Goal: Information Seeking & Learning: Learn about a topic

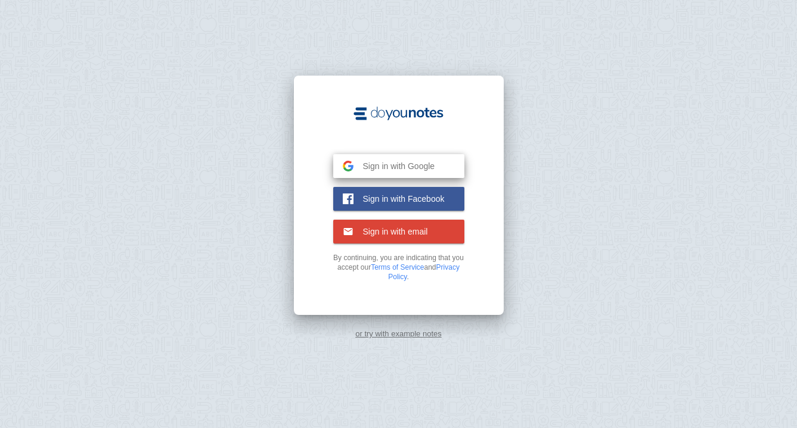
click at [397, 165] on span "Sign in with Google" at bounding box center [394, 166] width 82 height 11
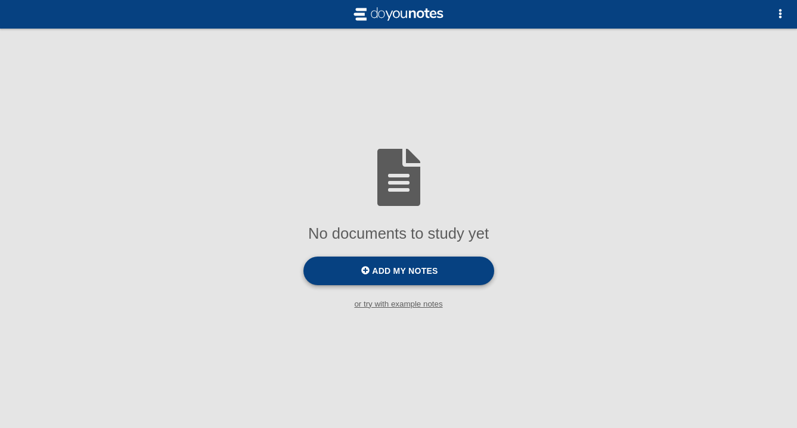
click at [421, 268] on span "Add my notes" at bounding box center [405, 271] width 66 height 10
click at [0, 0] on input "Add my notes" at bounding box center [0, 0] width 0 height 0
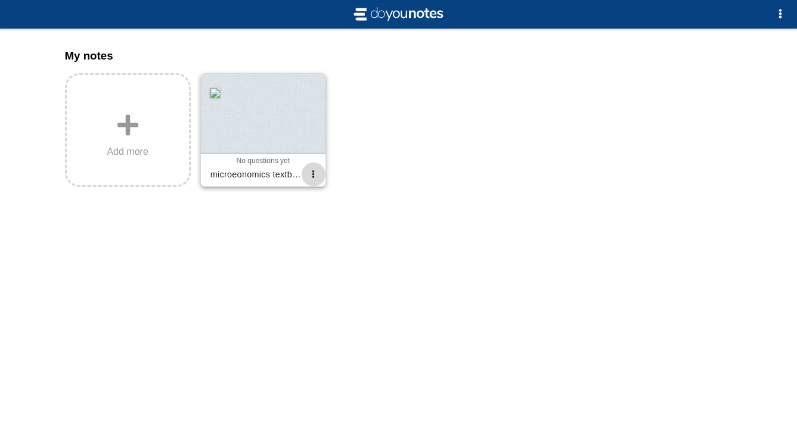
click at [317, 177] on button "button" at bounding box center [313, 175] width 24 height 24
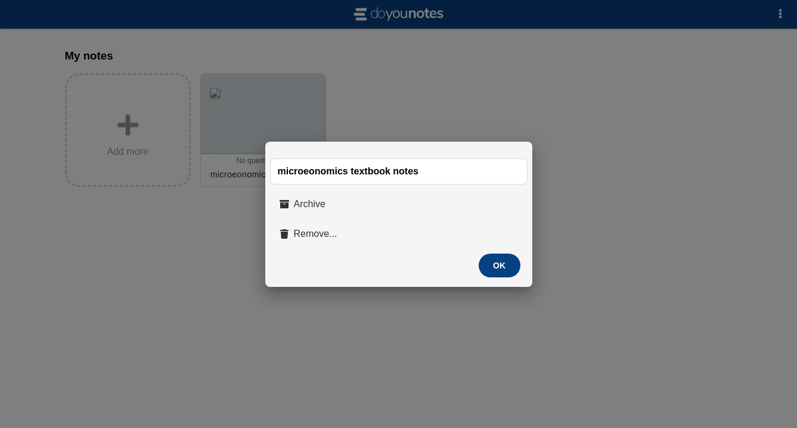
click at [394, 108] on div at bounding box center [398, 214] width 797 height 428
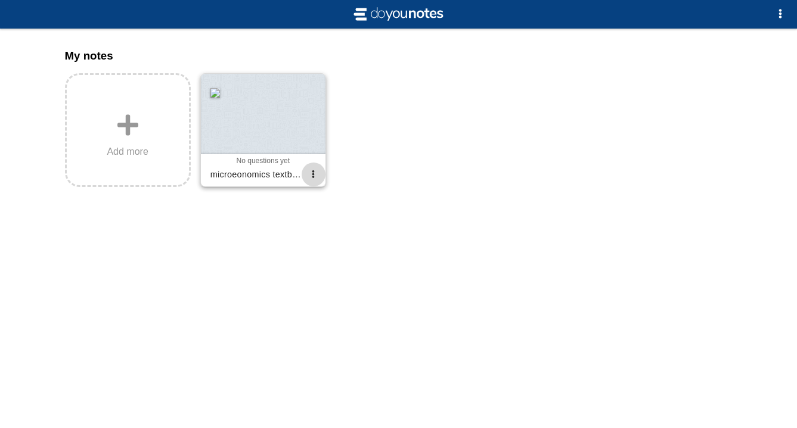
click at [309, 174] on button "button" at bounding box center [313, 175] width 24 height 24
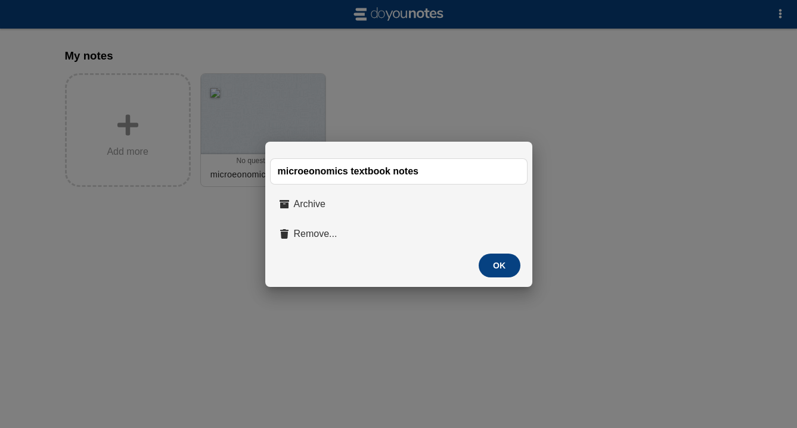
click at [430, 107] on div at bounding box center [398, 214] width 797 height 428
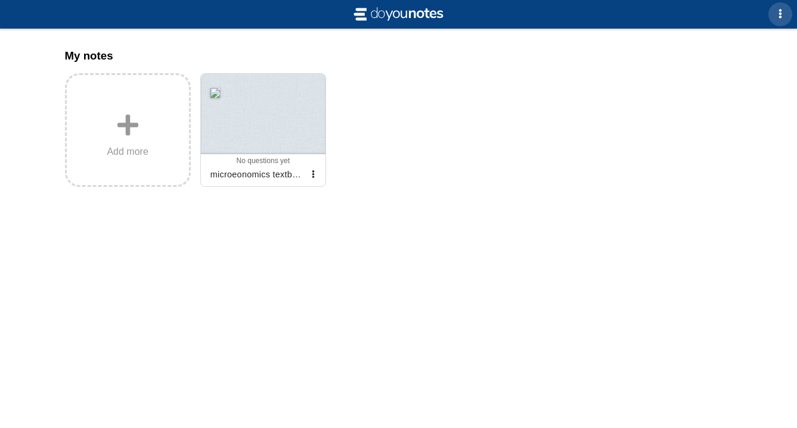
click at [773, 22] on button "button" at bounding box center [780, 14] width 24 height 24
click at [773, 22] on div at bounding box center [398, 214] width 797 height 428
click at [234, 113] on div at bounding box center [263, 114] width 125 height 80
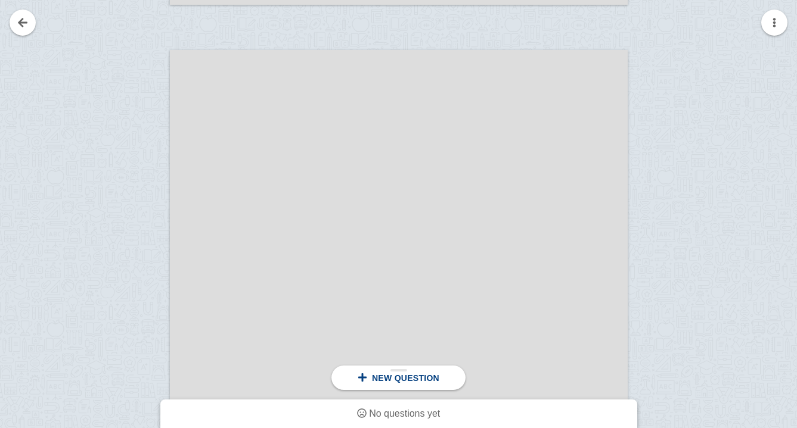
scroll to position [1483, 0]
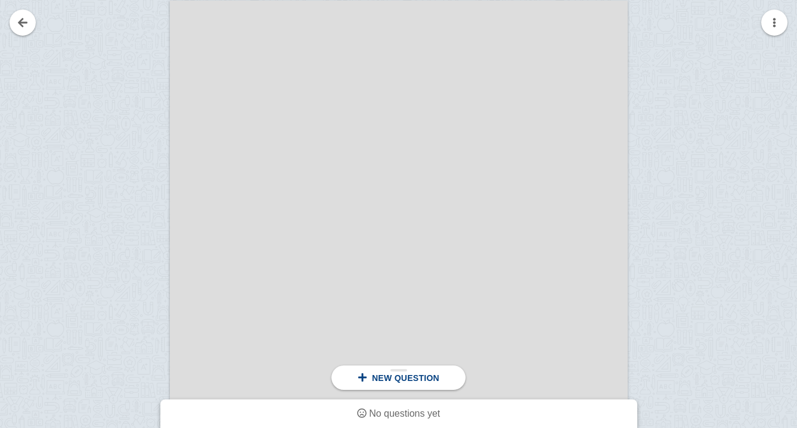
click at [388, 388] on div "New question" at bounding box center [398, 378] width 134 height 24
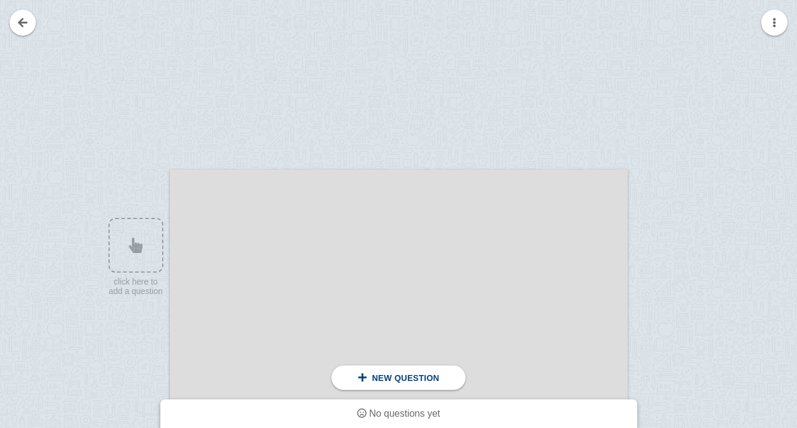
scroll to position [39, 0]
drag, startPoint x: 220, startPoint y: 223, endPoint x: 306, endPoint y: 268, distance: 97.5
drag, startPoint x: 232, startPoint y: 224, endPoint x: 232, endPoint y: 339, distance: 115.0
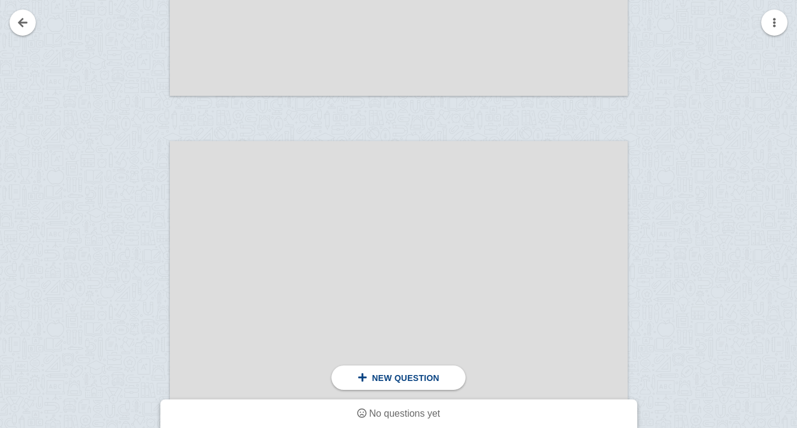
scroll to position [1556, 0]
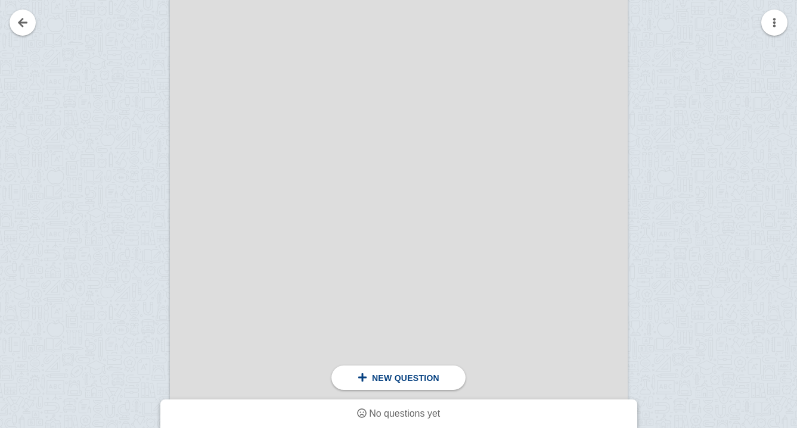
click at [232, 339] on div at bounding box center [399, 225] width 458 height 592
drag, startPoint x: 233, startPoint y: 339, endPoint x: 375, endPoint y: 339, distance: 141.8
click at [375, 339] on div at bounding box center [399, 225] width 458 height 592
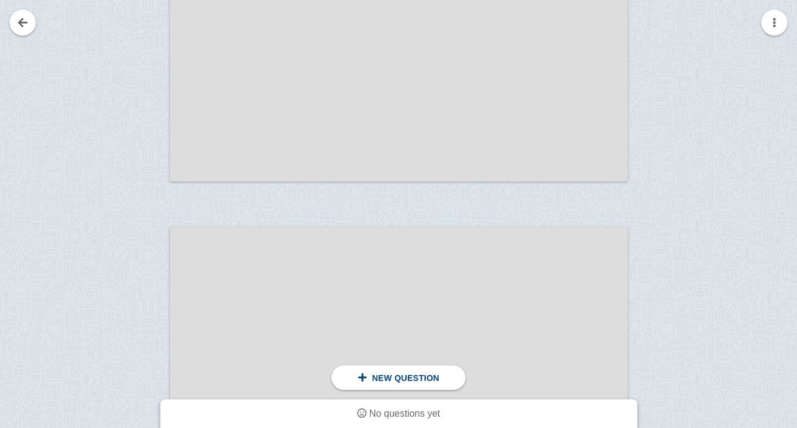
scroll to position [1999, 0]
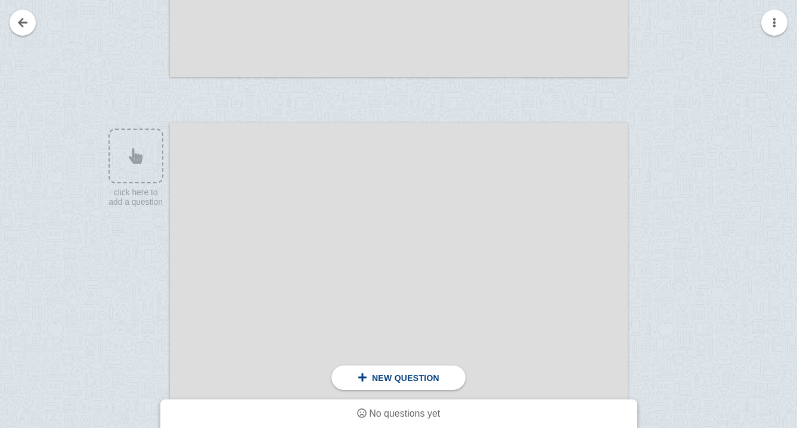
click at [250, 164] on div at bounding box center [399, 419] width 458 height 592
click at [146, 163] on div at bounding box center [130, 430] width 80 height 592
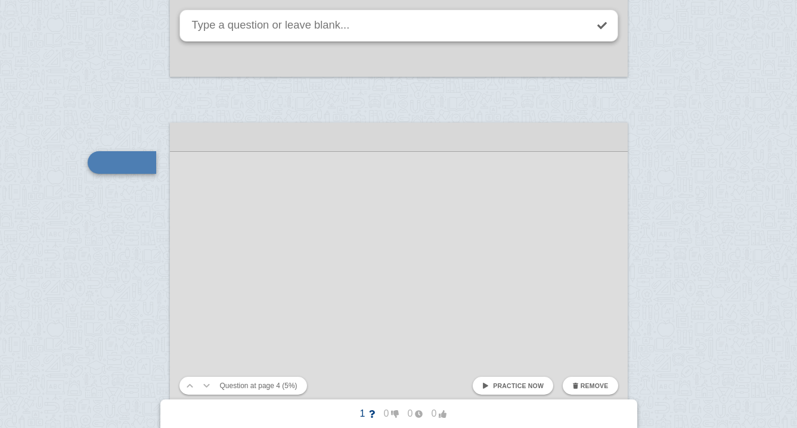
scroll to position [2010, 0]
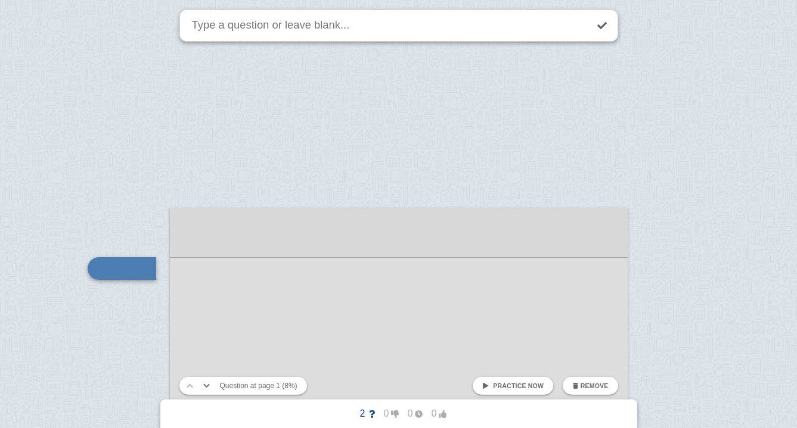
scroll to position [116, 0]
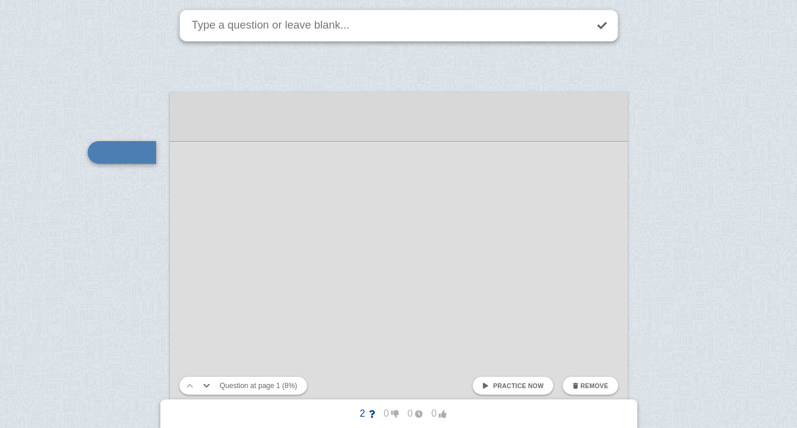
click at [240, 387] on button "Question at page 1 (8%)" at bounding box center [258, 386] width 87 height 18
click at [513, 387] on span "Practice now" at bounding box center [518, 385] width 51 height 7
checkbox input "false"
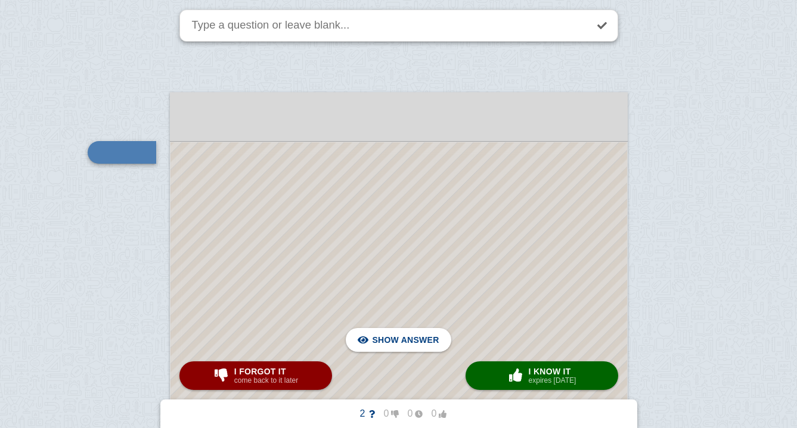
click at [467, 296] on div at bounding box center [398, 413] width 456 height 542
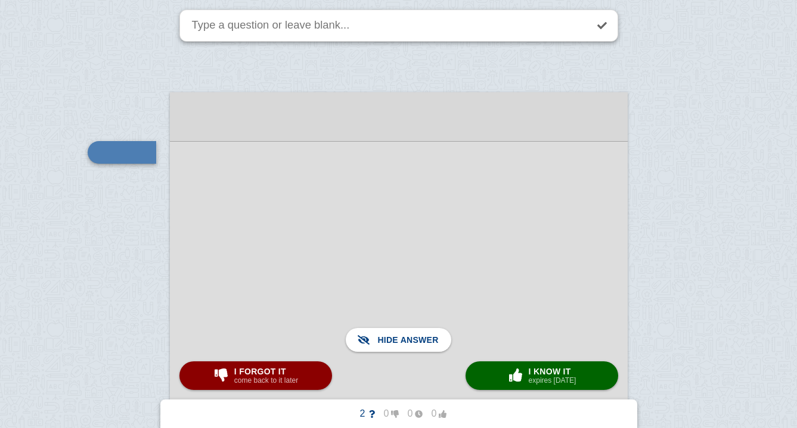
click at [238, 146] on div at bounding box center [399, 412] width 458 height 543
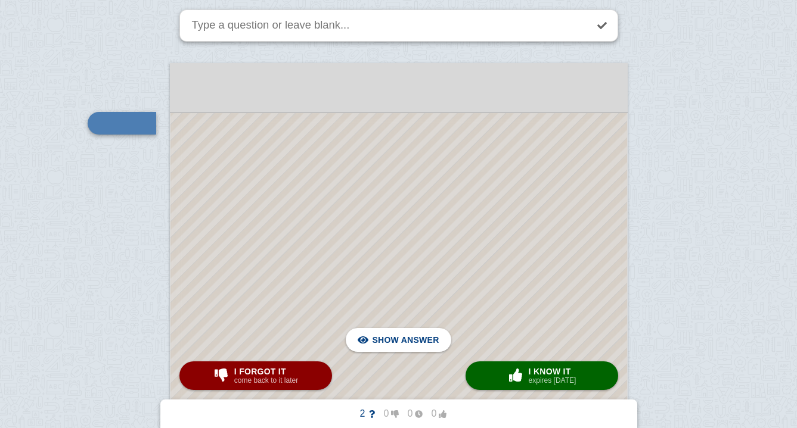
scroll to position [146, 0]
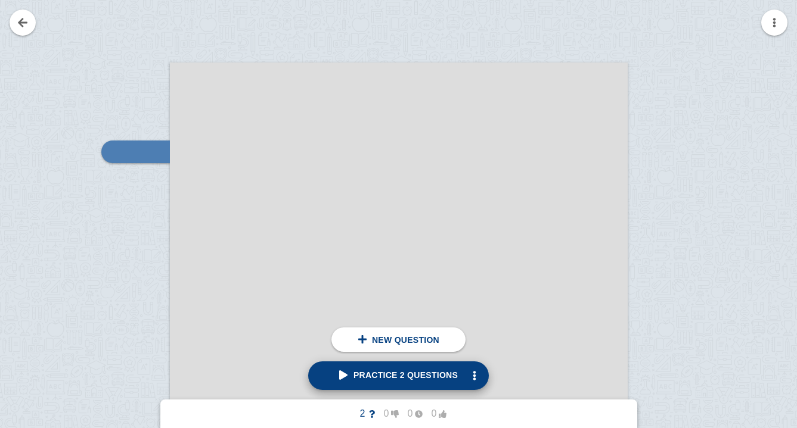
click at [404, 384] on link "Practice 2 questions" at bounding box center [398, 376] width 181 height 29
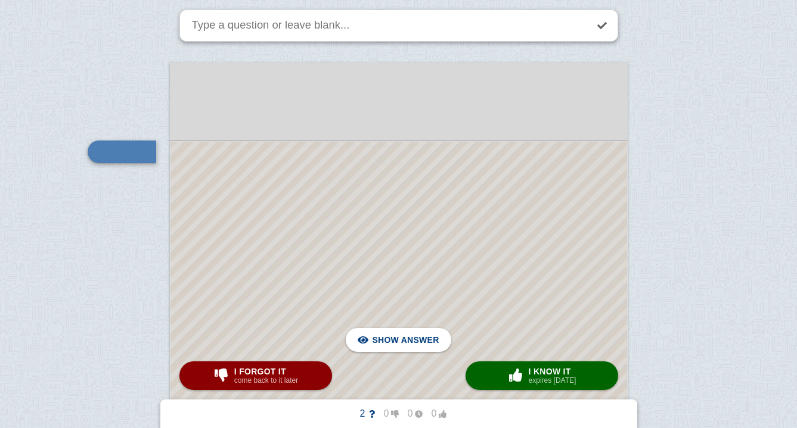
scroll to position [145, 0]
click at [393, 344] on span "Hide answer" at bounding box center [408, 340] width 62 height 26
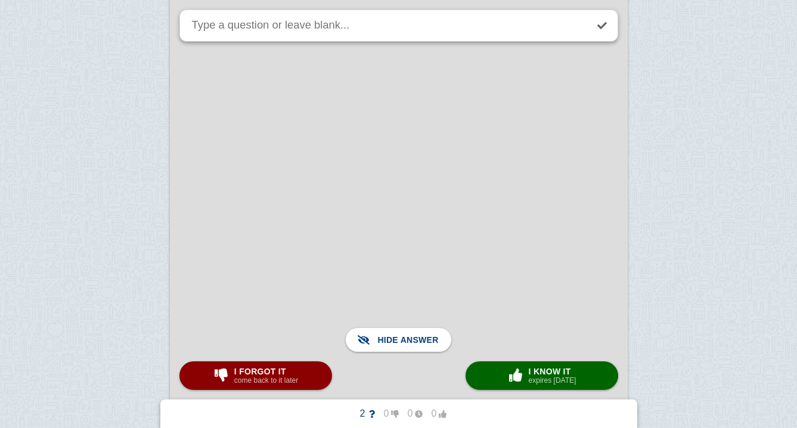
scroll to position [249, 0]
